Goal: Information Seeking & Learning: Understand process/instructions

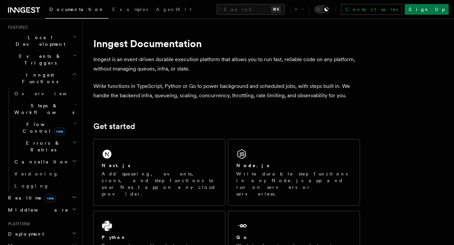
scroll to position [86, 0]
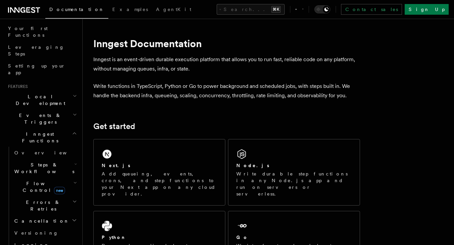
click at [65, 159] on h2 "Steps & Workflows" at bounding box center [45, 168] width 67 height 19
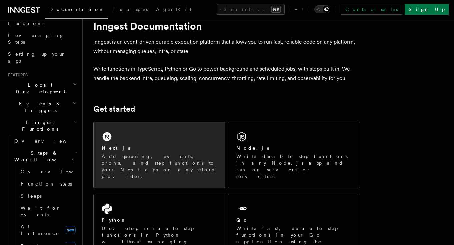
scroll to position [54, 0]
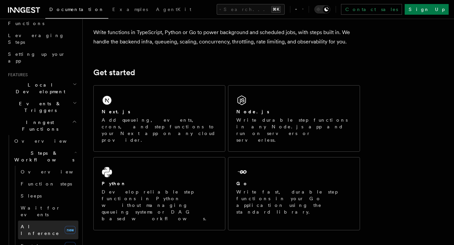
click at [45, 224] on span "AI Inference" at bounding box center [40, 230] width 39 height 12
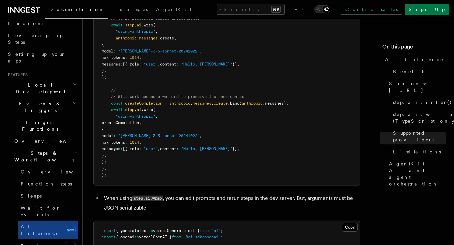
scroll to position [1139, 0]
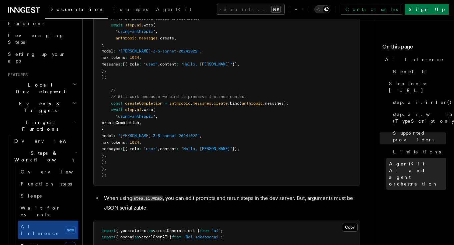
click at [407, 160] on span "AgentKit: AI and agent orchestration" at bounding box center [417, 173] width 57 height 27
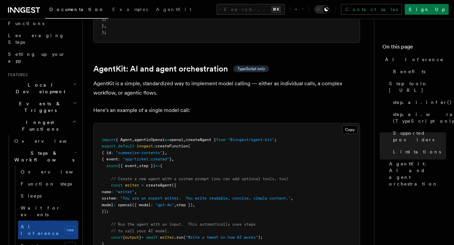
scroll to position [1933, 0]
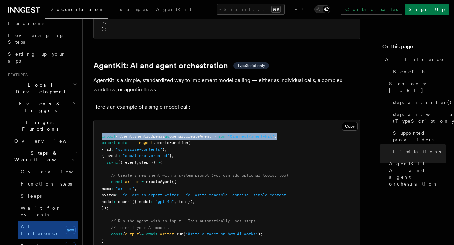
drag, startPoint x: 102, startPoint y: 108, endPoint x: 289, endPoint y: 99, distance: 187.4
click at [333, 120] on pre "import { Agent , agenticOpenai as openai , createAgent } from "@inngest/agent-k…" at bounding box center [227, 191] width 266 height 143
copy span "import { Agent , agenticOpenai as openai , createAgent } from "@inngest/agent-k…"
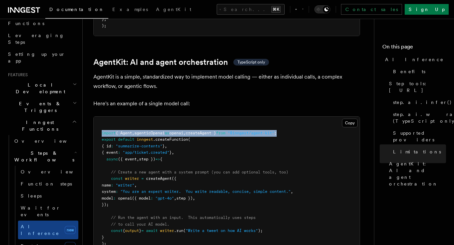
scroll to position [1941, 0]
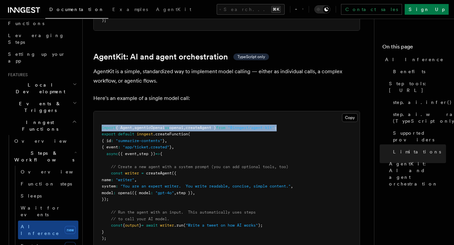
drag, startPoint x: 111, startPoint y: 145, endPoint x: 130, endPoint y: 170, distance: 30.8
click at [130, 170] on pre "import { Agent , agenticOpenai as openai , createAgent } from "@inngest/agent-k…" at bounding box center [227, 182] width 266 height 143
copy code "const writer = createAgent ({ name : "writer" , system : "You are an expert wri…"
